Goal: Task Accomplishment & Management: Use online tool/utility

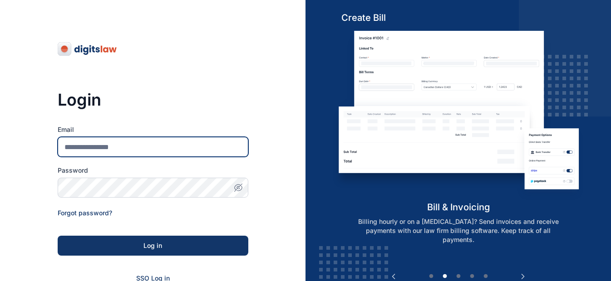
click at [156, 144] on input "Email" at bounding box center [153, 147] width 191 height 20
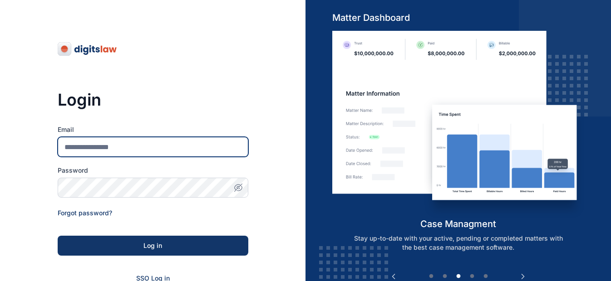
type input "**********"
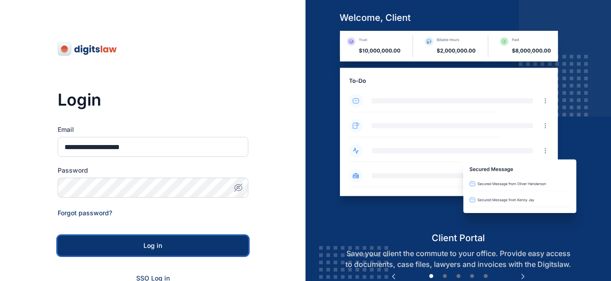
click at [140, 248] on div "Log in" at bounding box center [153, 245] width 162 height 9
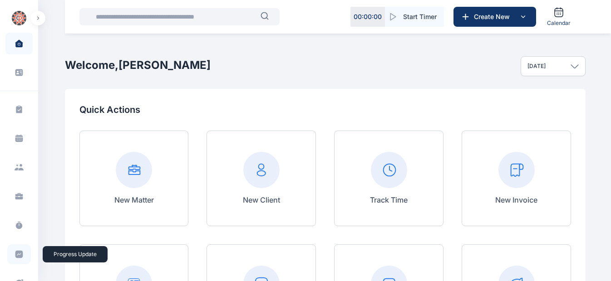
click at [15, 251] on icon at bounding box center [19, 254] width 9 height 9
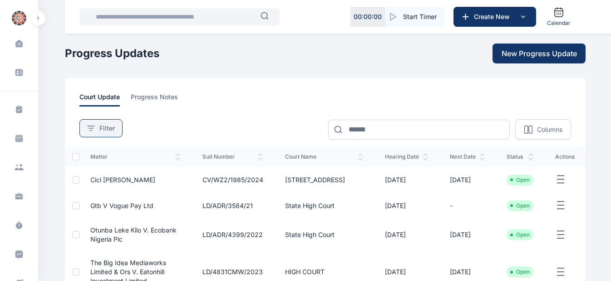
click at [108, 125] on span "Filter" at bounding box center [106, 128] width 15 height 9
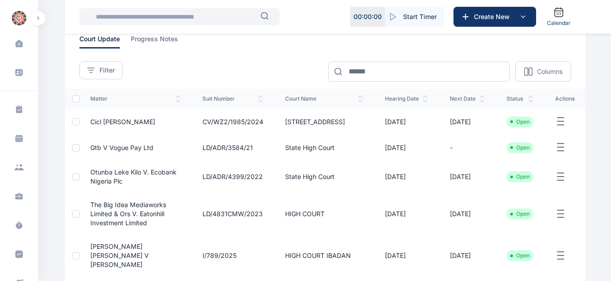
scroll to position [59, 0]
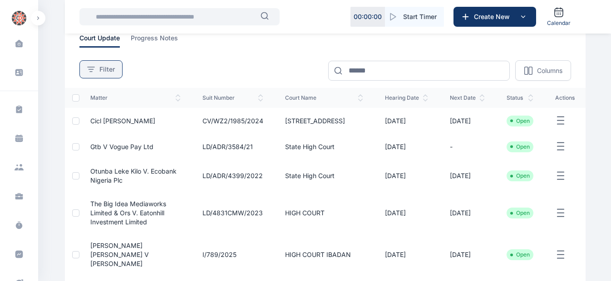
click at [103, 69] on span "Filter" at bounding box center [106, 69] width 15 height 9
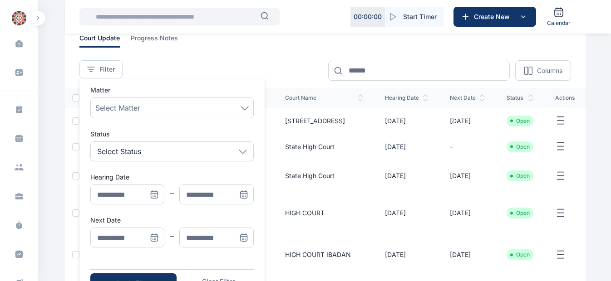
click at [156, 194] on icon "Menu" at bounding box center [154, 194] width 6 height 0
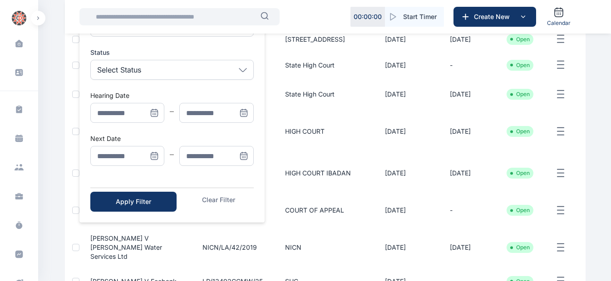
scroll to position [141, 0]
click at [152, 110] on icon "Menu" at bounding box center [154, 112] width 7 height 7
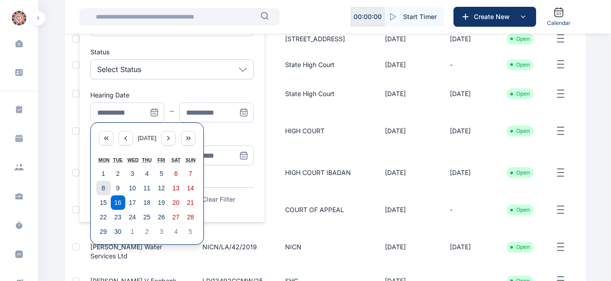
click at [104, 185] on abbr "8" at bounding box center [104, 188] width 4 height 7
type input "**********"
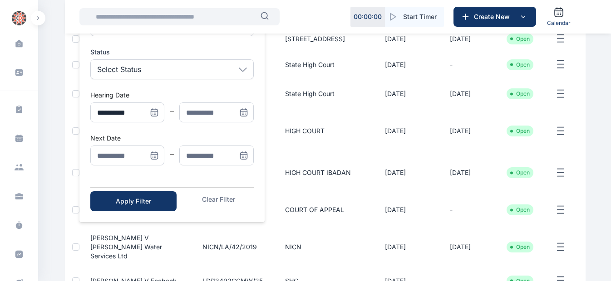
click at [246, 114] on icon "Menu" at bounding box center [243, 112] width 9 height 9
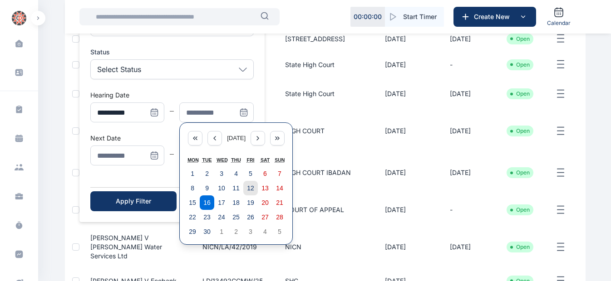
click at [256, 190] on button "12" at bounding box center [250, 188] width 15 height 15
type input "**********"
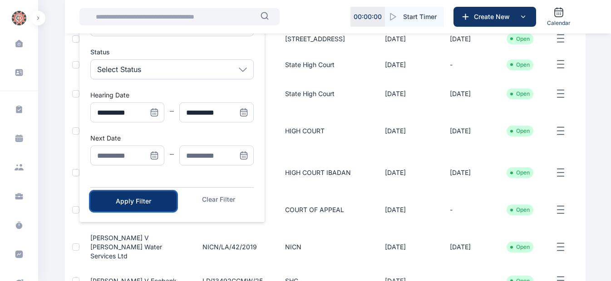
click at [141, 201] on div "Apply Filter" at bounding box center [133, 201] width 57 height 9
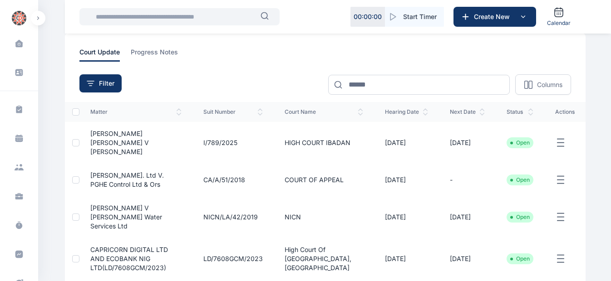
scroll to position [54, 0]
